Goal: Information Seeking & Learning: Learn about a topic

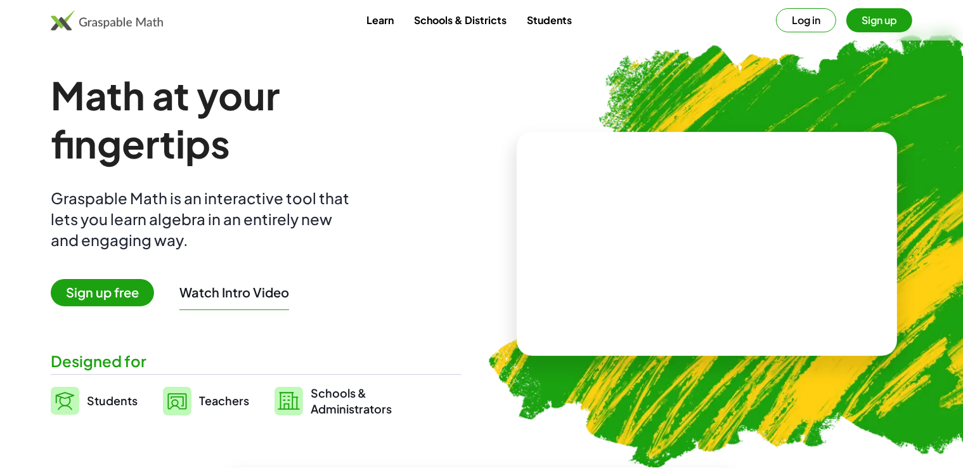
click at [115, 398] on span "Students" at bounding box center [112, 400] width 51 height 15
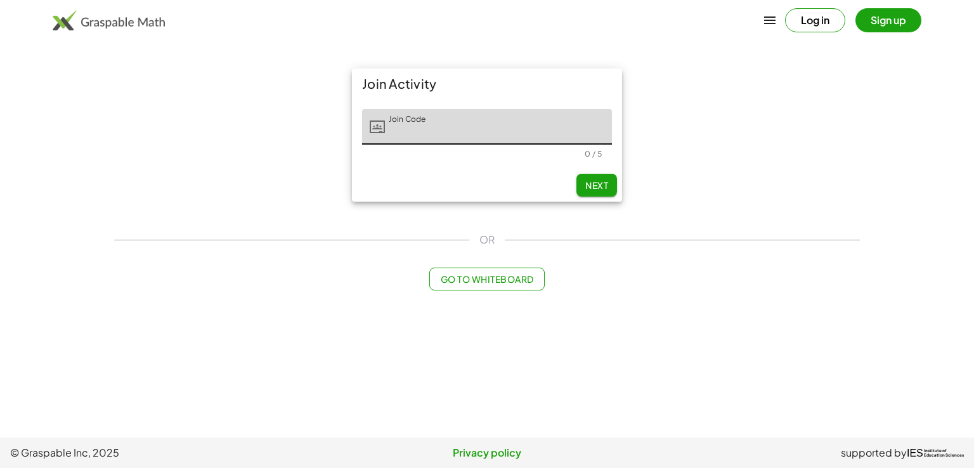
click at [593, 183] on span "Next" at bounding box center [596, 184] width 23 height 11
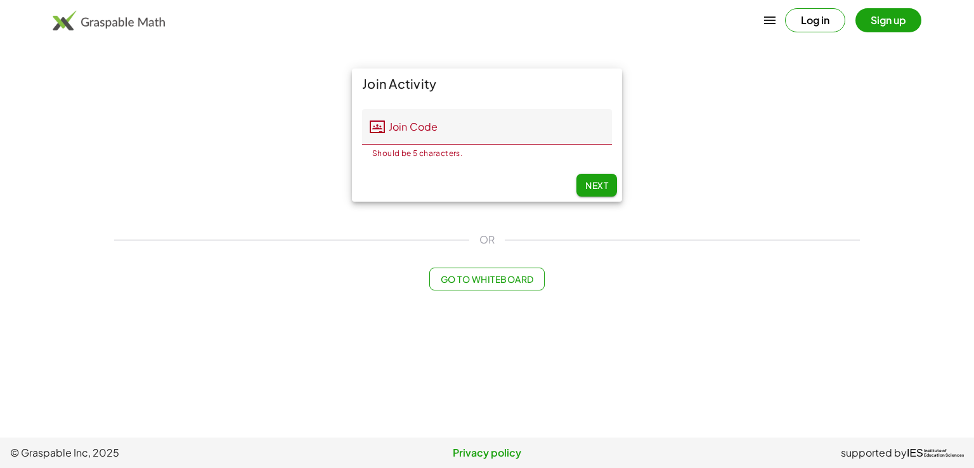
click at [407, 133] on input "Join Code" at bounding box center [498, 127] width 227 height 36
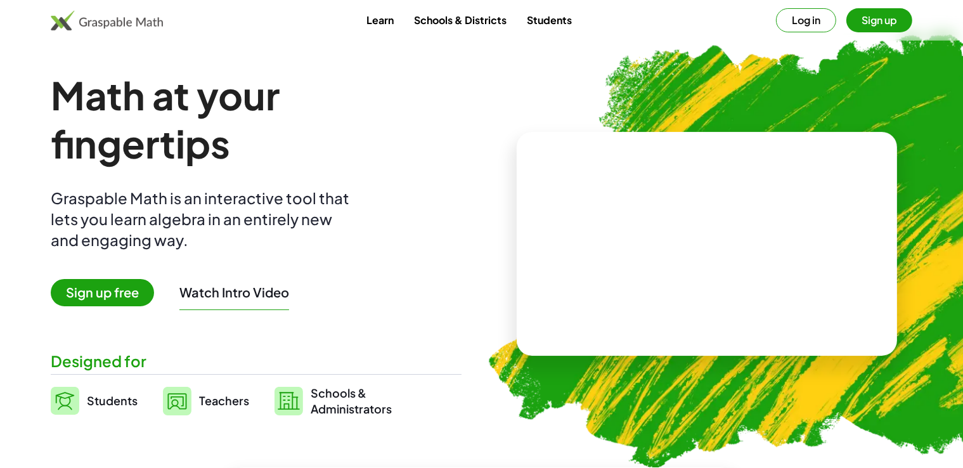
click at [229, 400] on span "Teachers" at bounding box center [224, 400] width 50 height 15
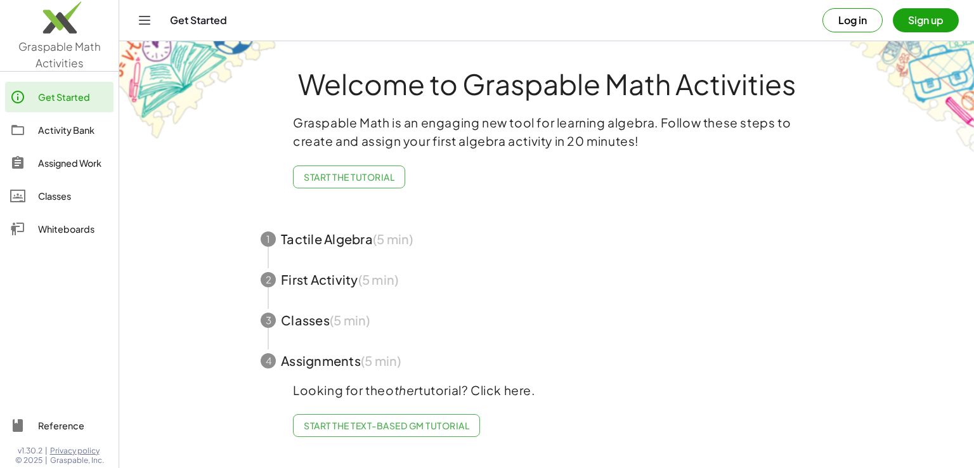
click at [386, 247] on span "button" at bounding box center [546, 239] width 602 height 41
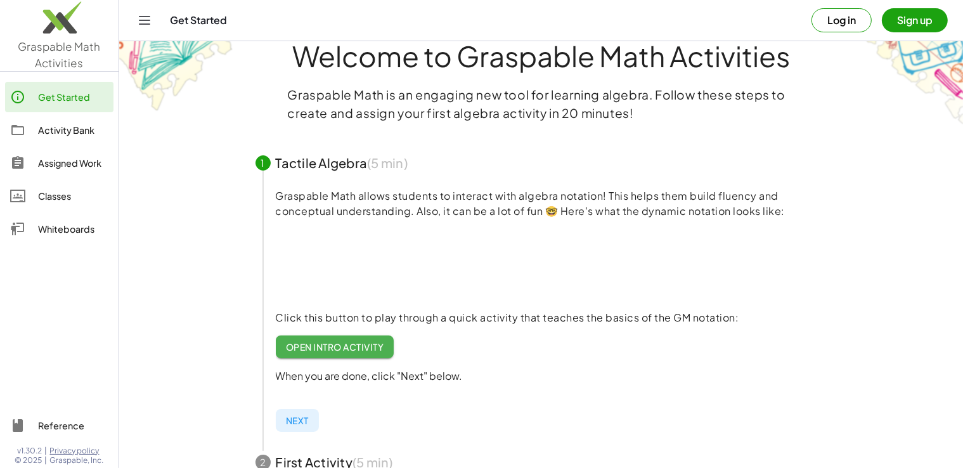
scroll to position [18, 0]
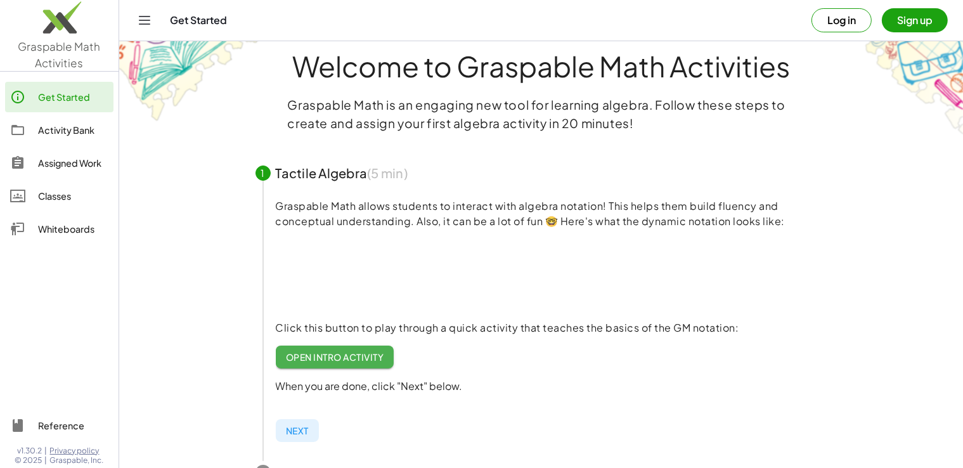
click at [75, 130] on div "Activity Bank" at bounding box center [73, 129] width 70 height 15
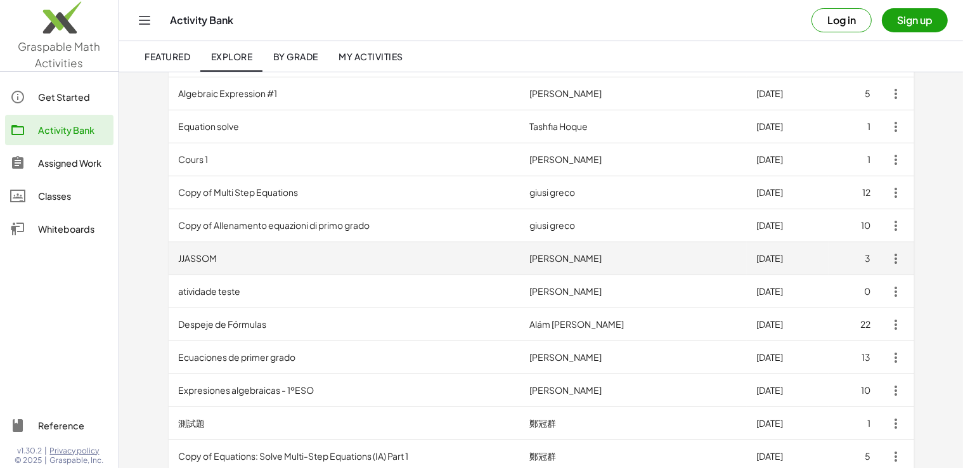
scroll to position [507, 0]
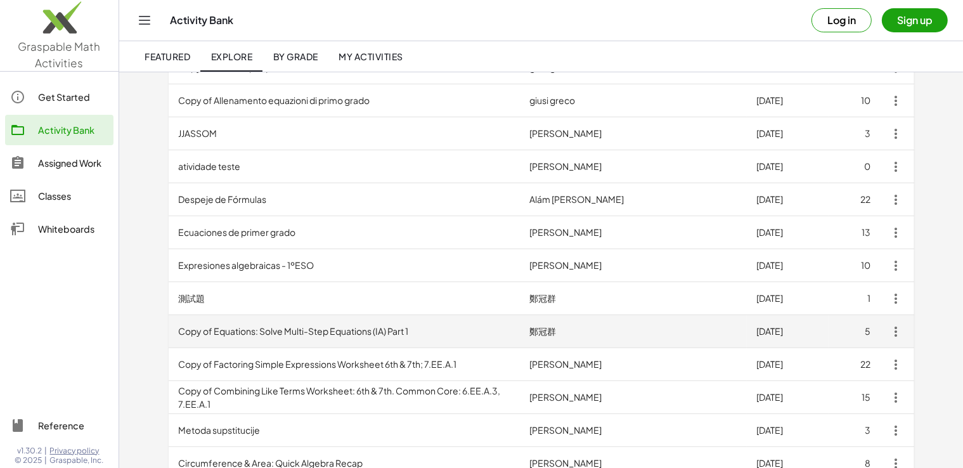
click at [262, 332] on td "Copy of Equations: Solve Multi-Step Equations (IA) Part 1" at bounding box center [344, 331] width 351 height 33
